Goal: Find specific page/section: Find specific page/section

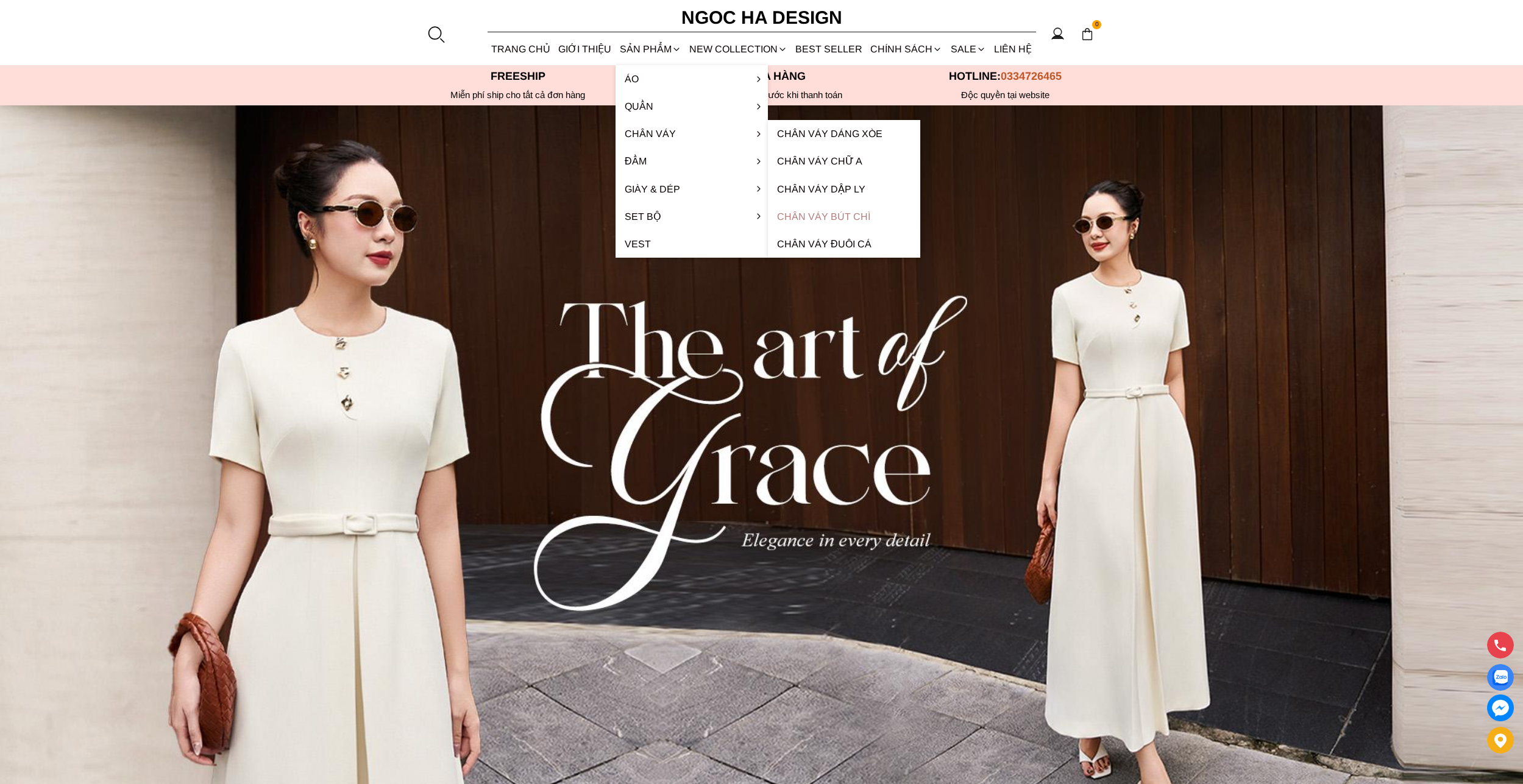
click at [824, 213] on link "Chân váy bút chì" at bounding box center [844, 216] width 152 height 28
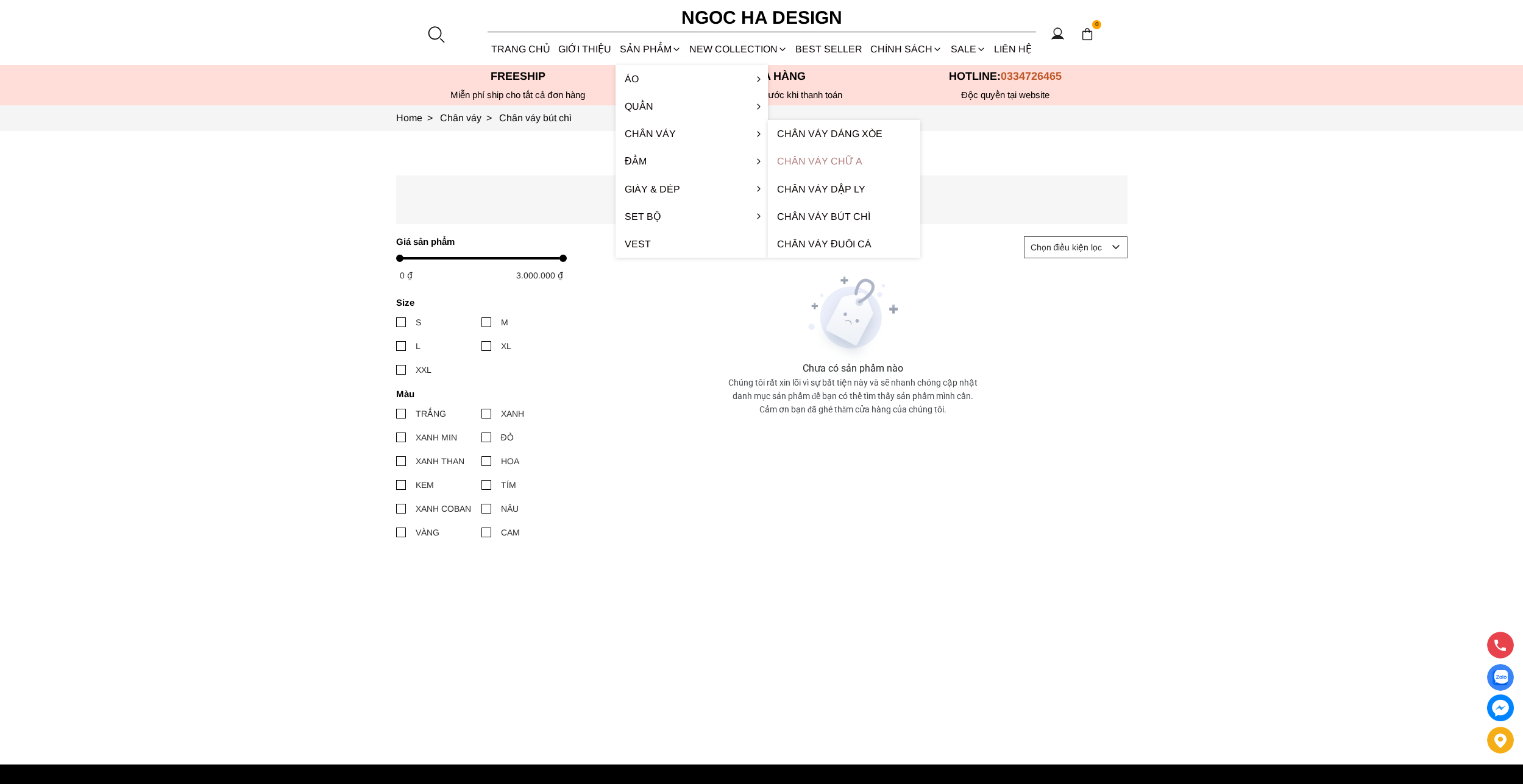
click at [839, 157] on link "Chân váy chữ A" at bounding box center [844, 161] width 152 height 28
